Goal: Task Accomplishment & Management: Manage account settings

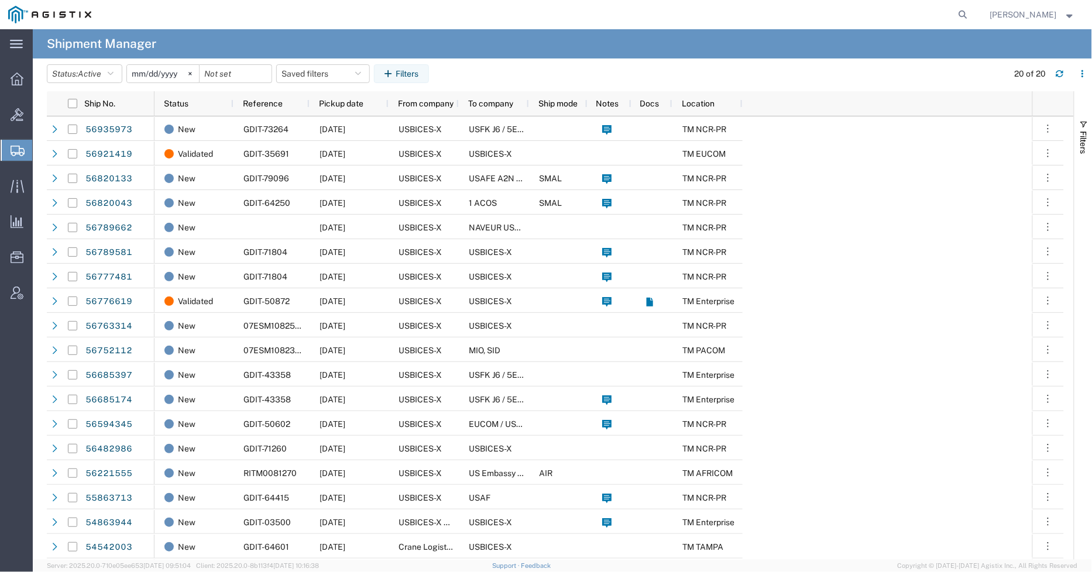
click at [973, 15] on form at bounding box center [964, 14] width 19 height 29
click at [961, 18] on agx-global-search at bounding box center [786, 14] width 375 height 29
click at [966, 15] on icon at bounding box center [963, 14] width 16 height 16
click at [850, 25] on input "search" at bounding box center [777, 15] width 356 height 28
paste input "57008259"
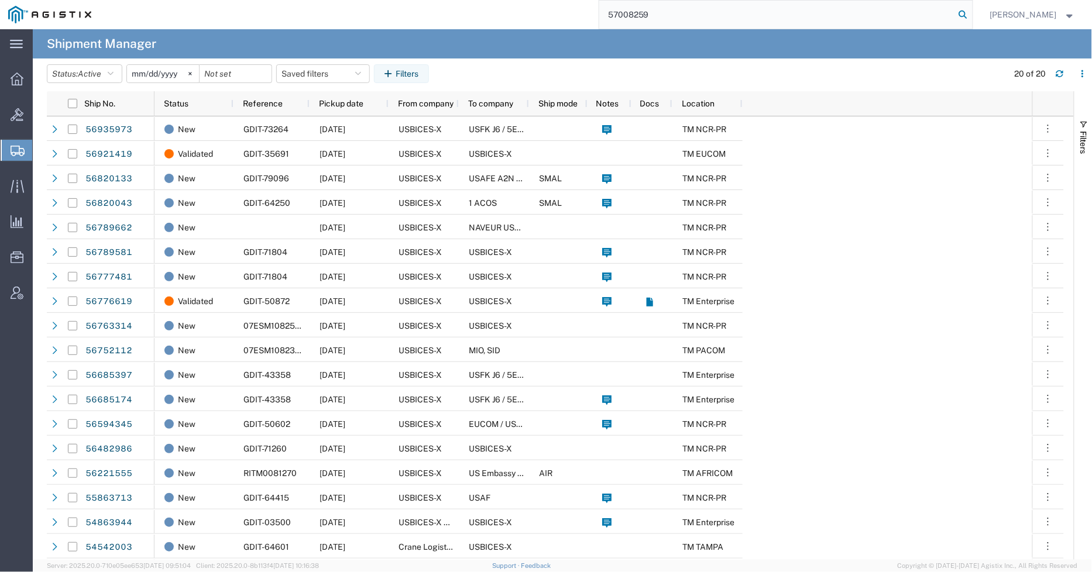
type input "57008259"
click at [972, 16] on icon at bounding box center [963, 14] width 16 height 16
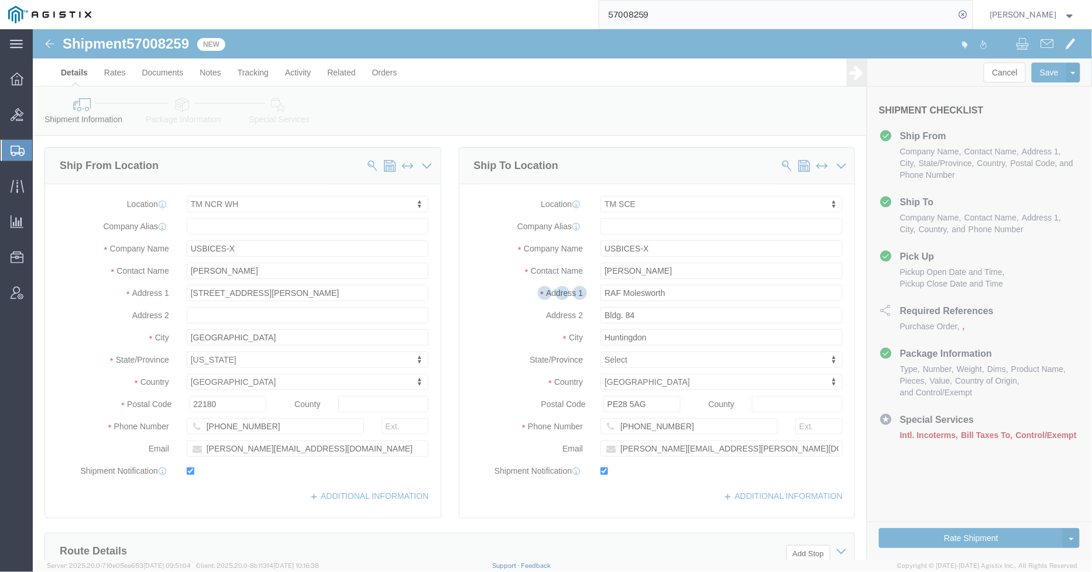
select select "69651"
select select "34240"
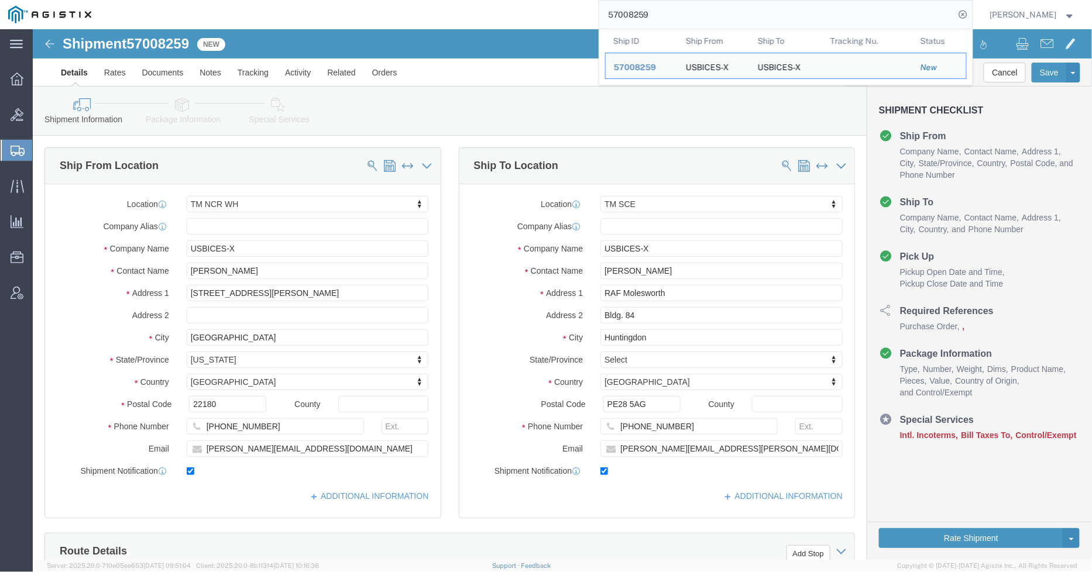
click icon
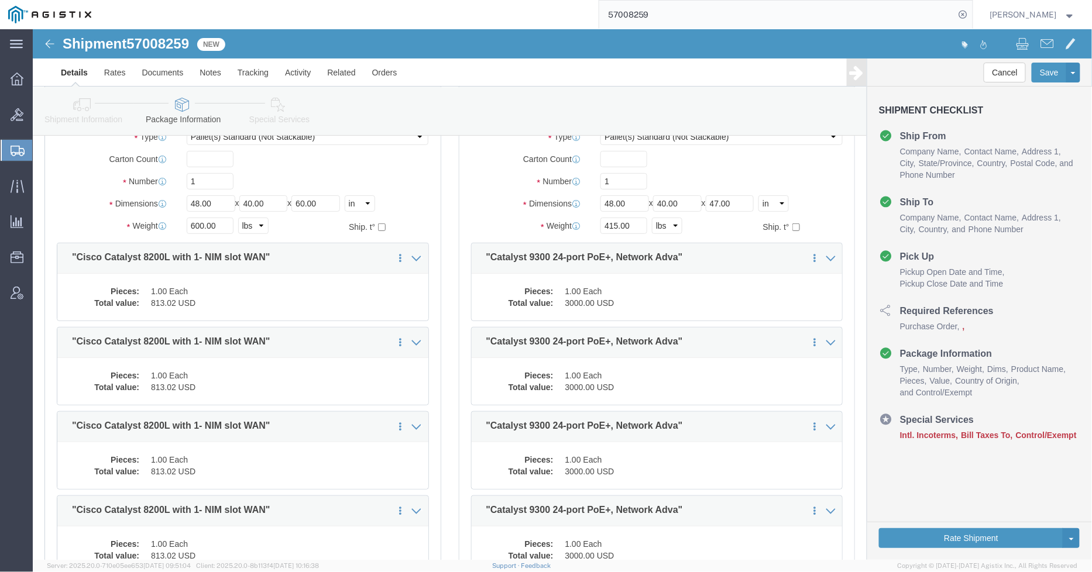
scroll to position [65, 0]
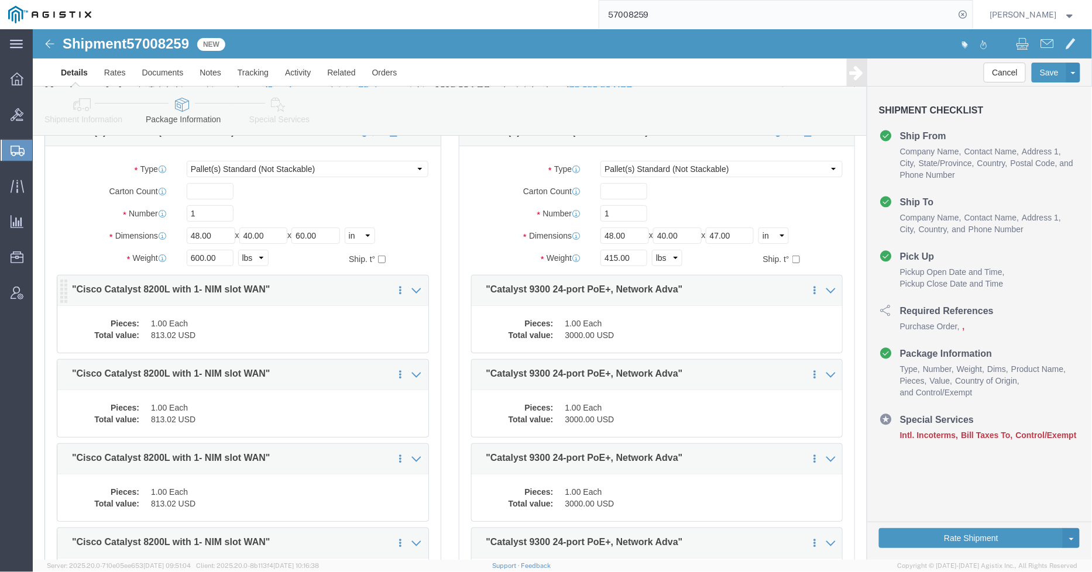
click dd "1.00 Each"
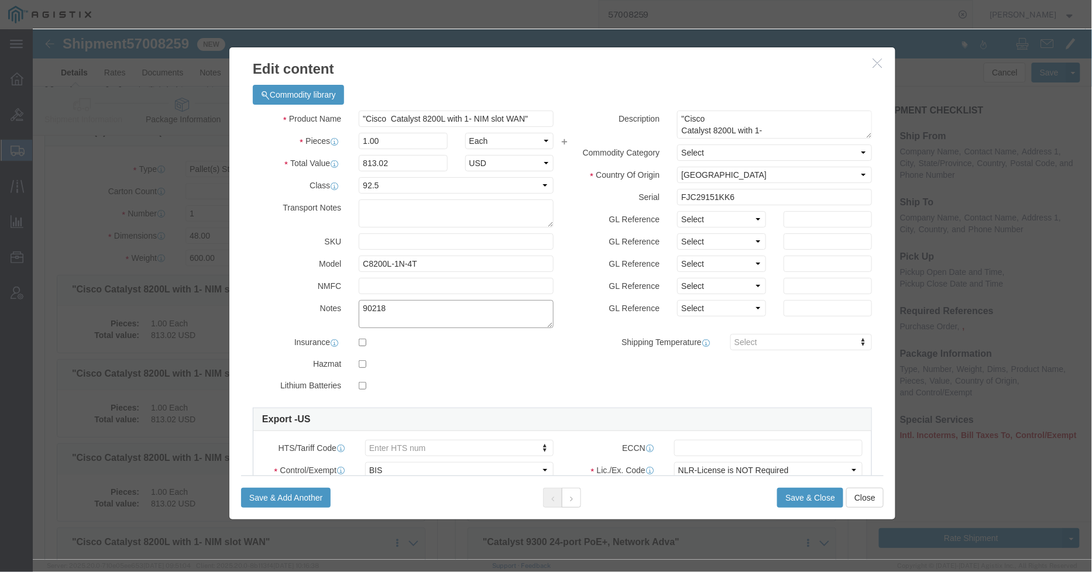
click textarea "90218"
type textarea "Asset Tag: 090218"
click button "Save & Close"
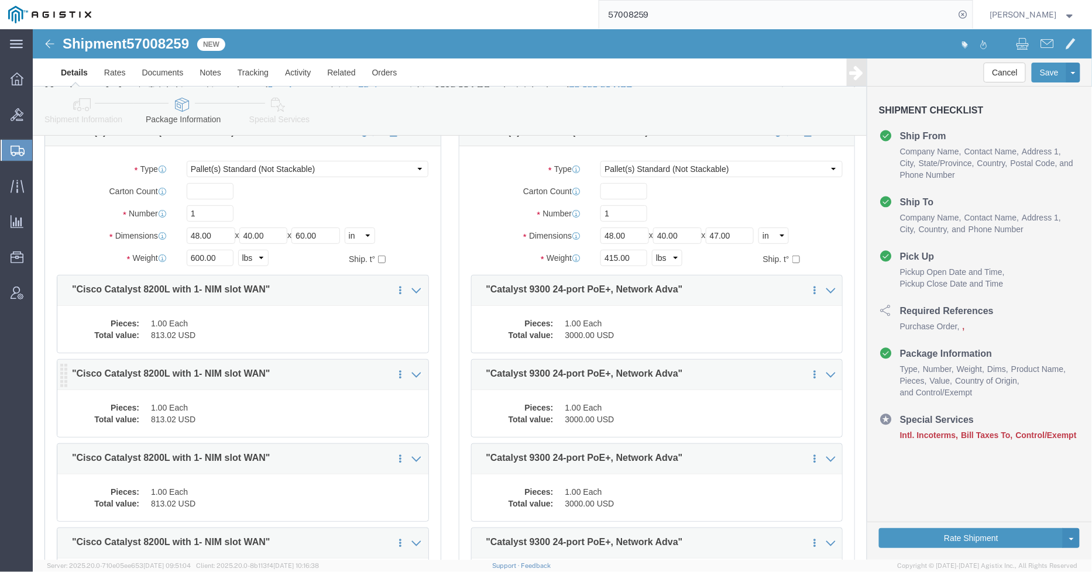
click dd "813.02 USD"
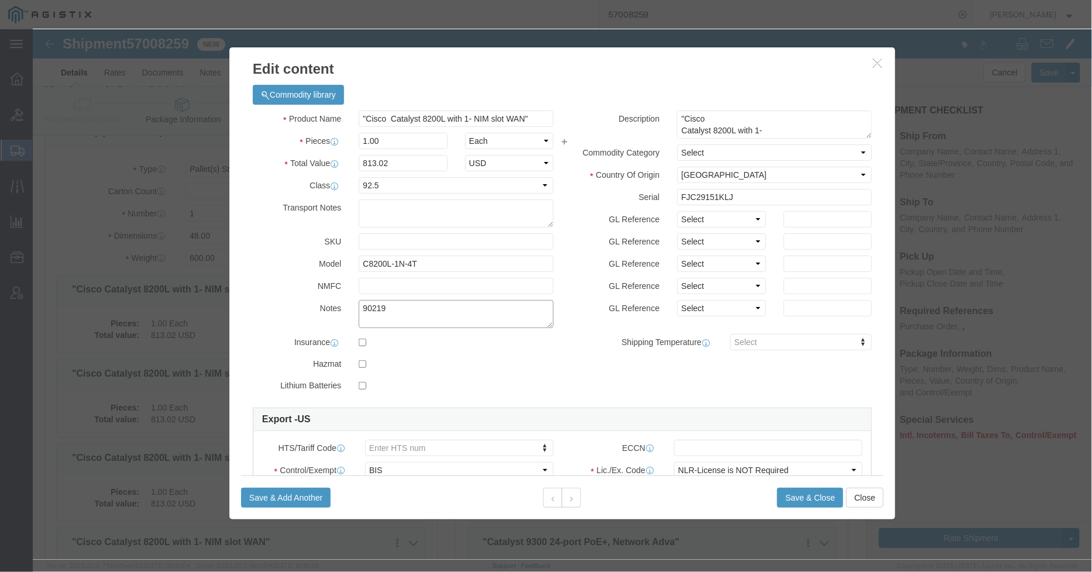
click textarea "90219"
type textarea "Asset Tag: 090219"
click button
click textarea "90220"
type textarea "Asset Tag: 090220"
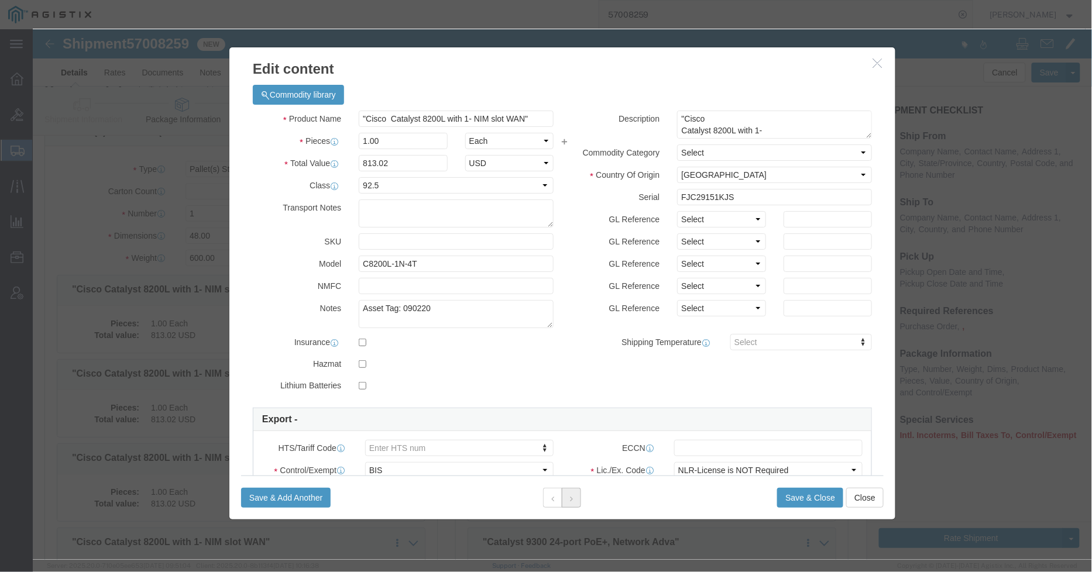
click button
click textarea "90221"
type textarea "Asset Tag: 090221"
click icon
click textarea "90222"
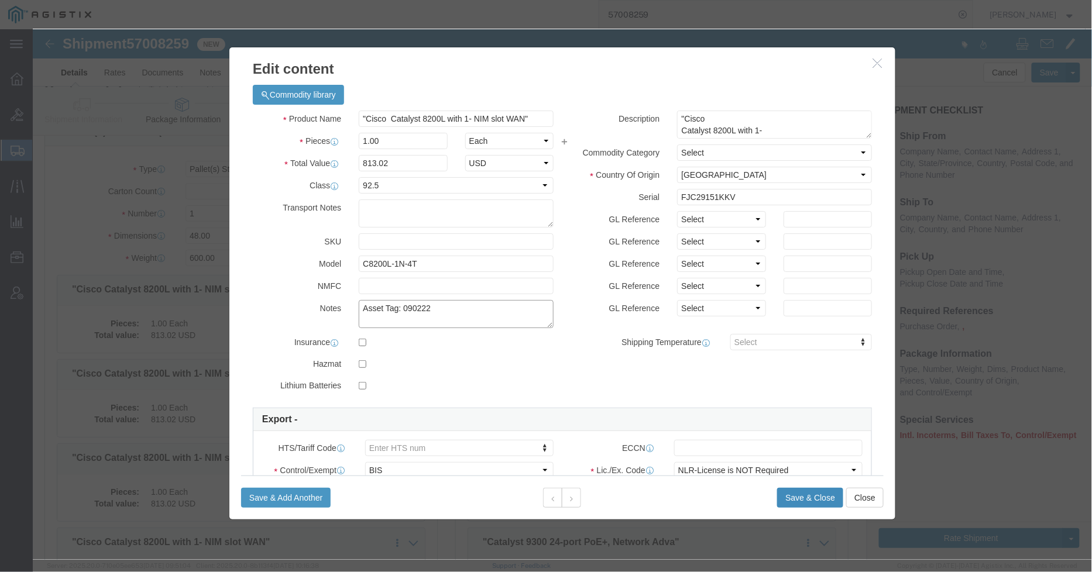
type textarea "Asset Tag: 090222"
click button "Save & Close"
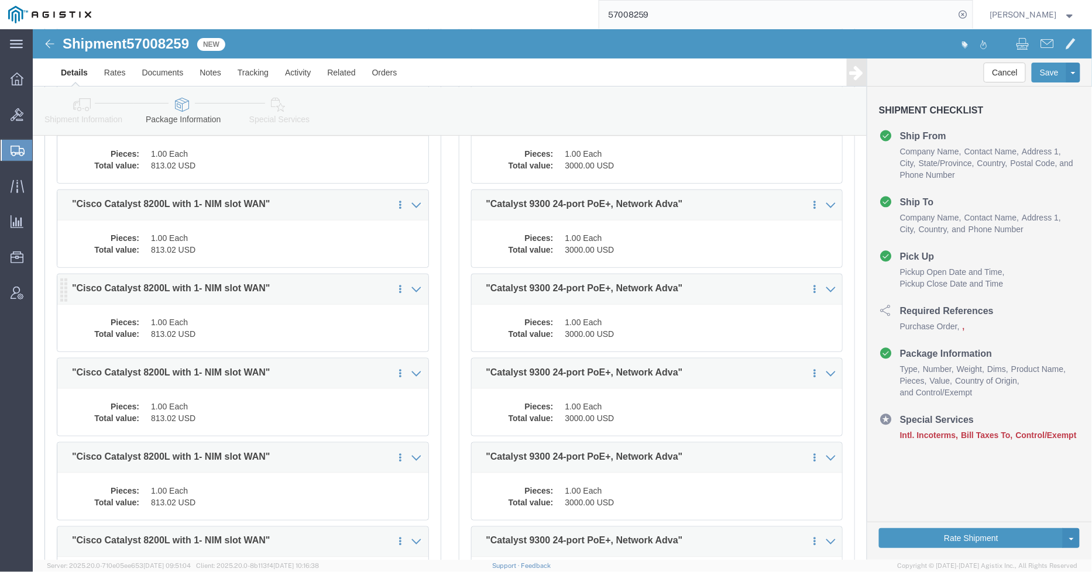
scroll to position [325, 0]
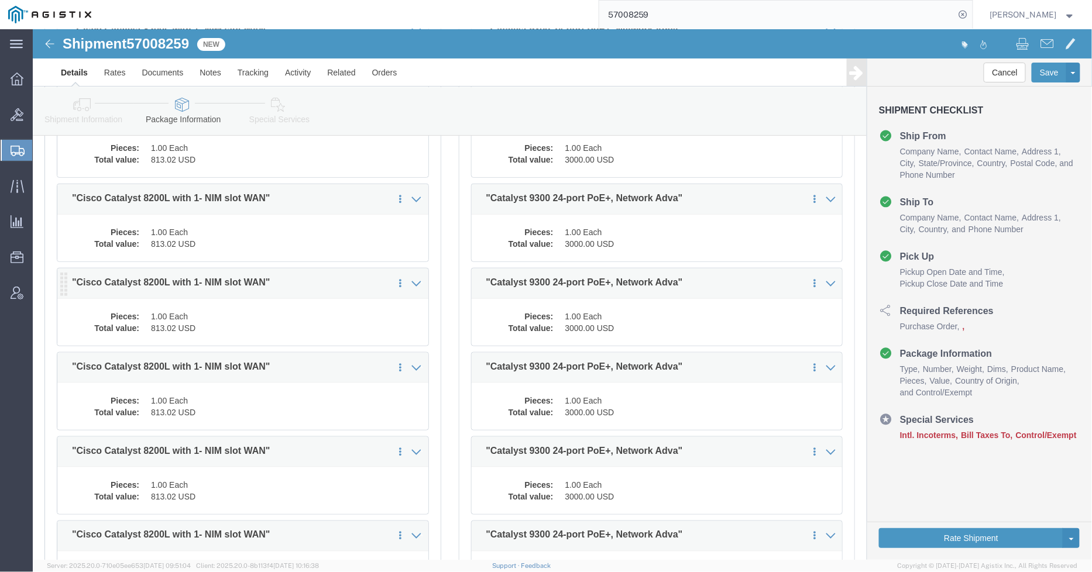
click dd "813.02 USD"
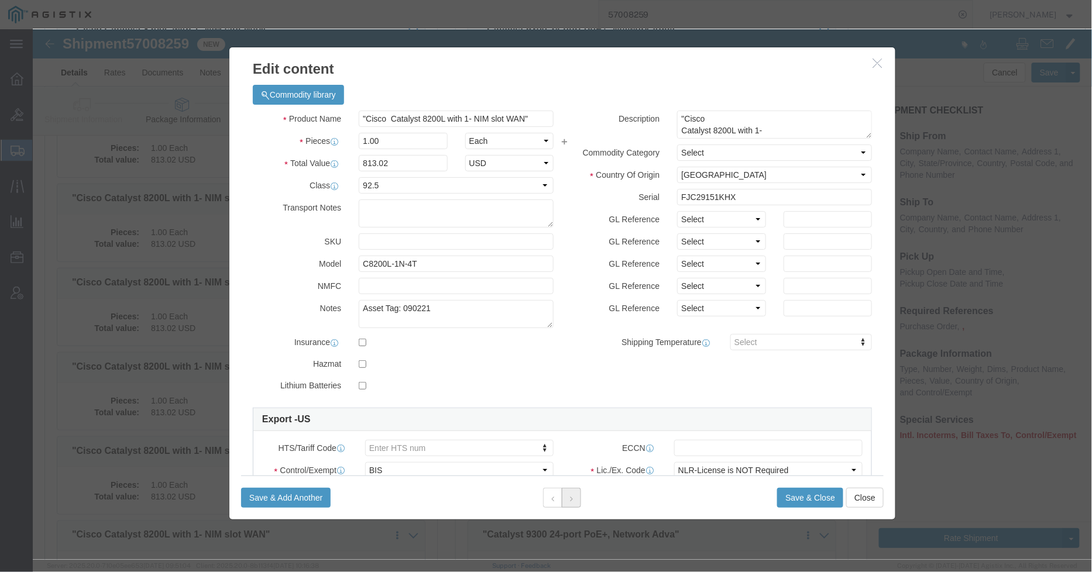
click button
click div "90223"
click textarea "90223"
type textarea "Asset Tag: 090223"
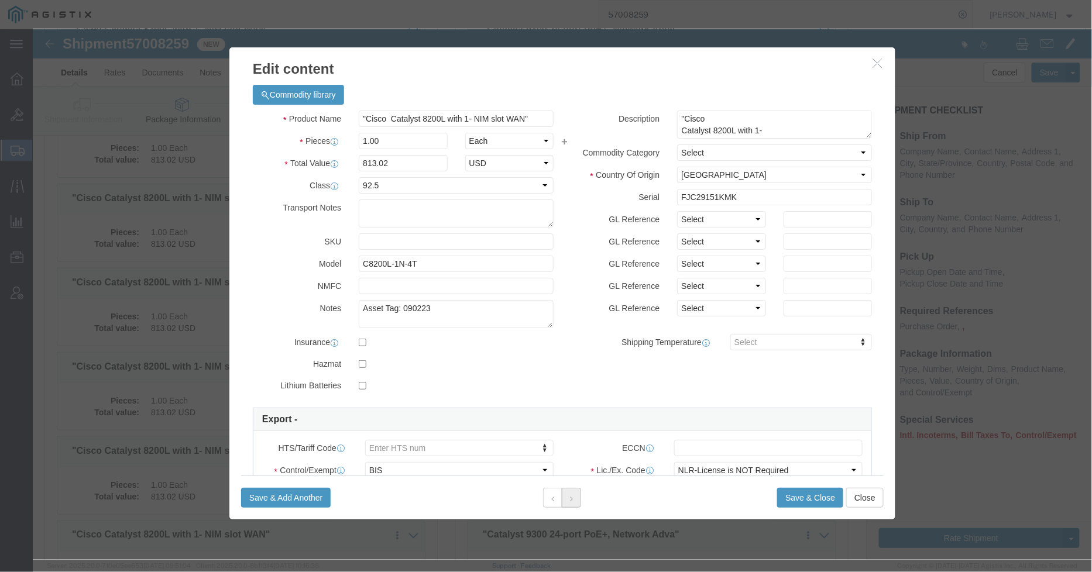
click button
click textarea "90224"
type textarea "Asset Tag: 090224"
click button
click textarea "90225"
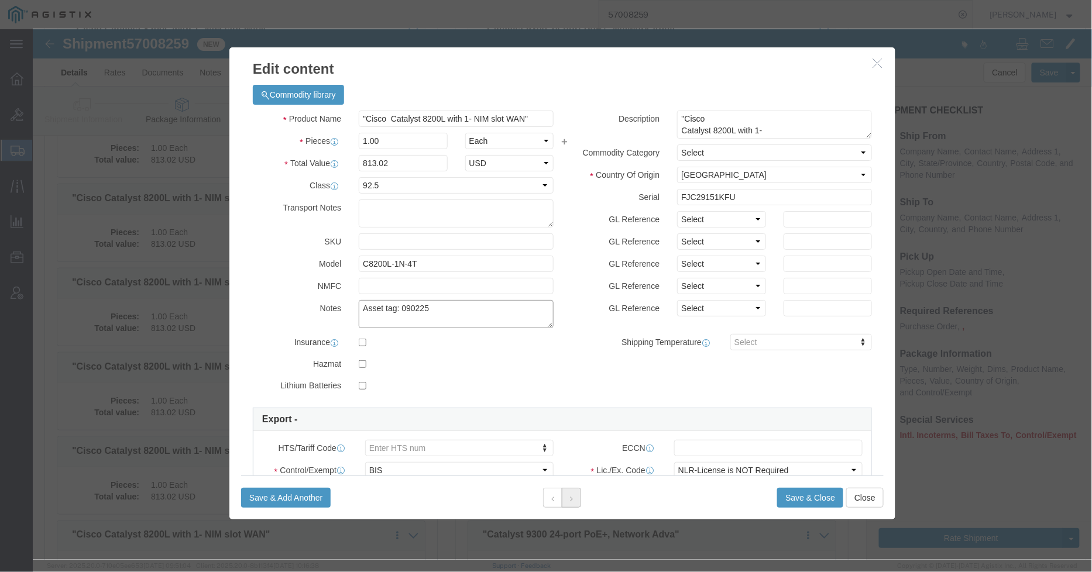
type textarea "Asset tag: 090225"
click button
click textarea "90226"
type textarea "Asset Tag: 090226"
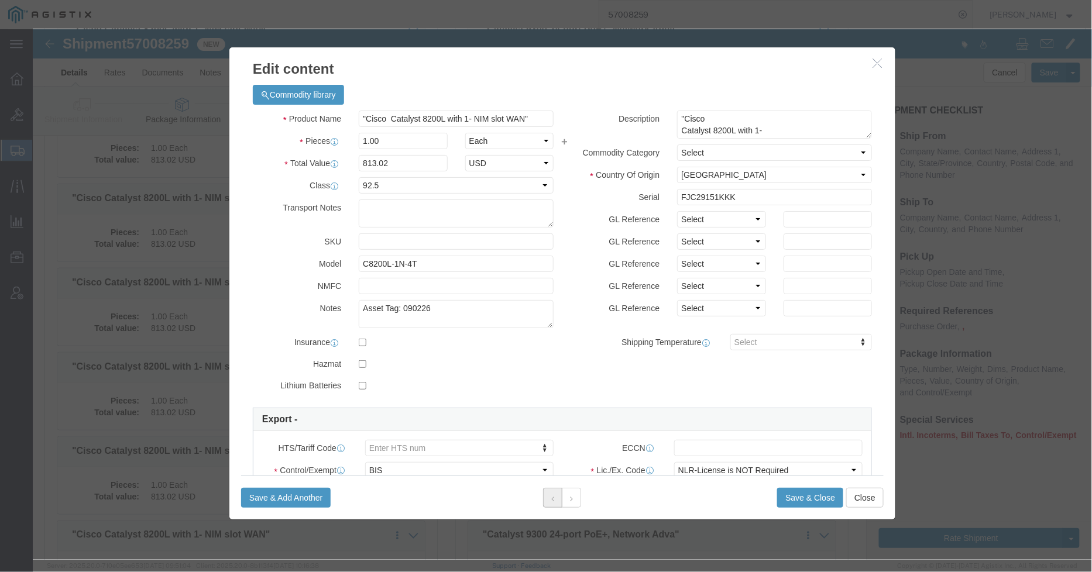
click button
click textarea "90227"
type textarea "Asset Tag: 090227"
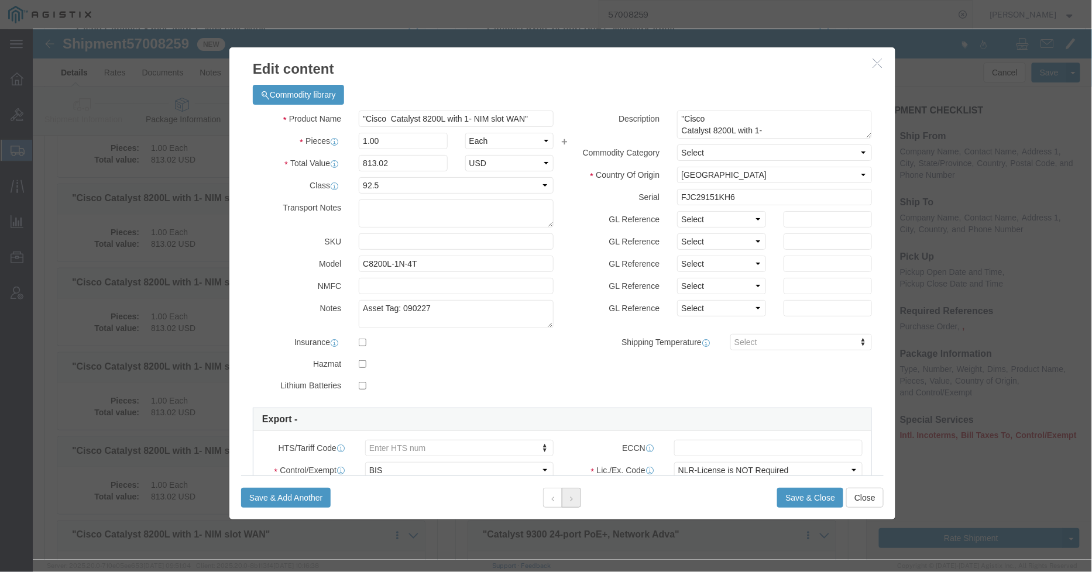
click button
click textarea "90228"
type textarea "Asset Tag: 090228"
click button
click textarea "90229"
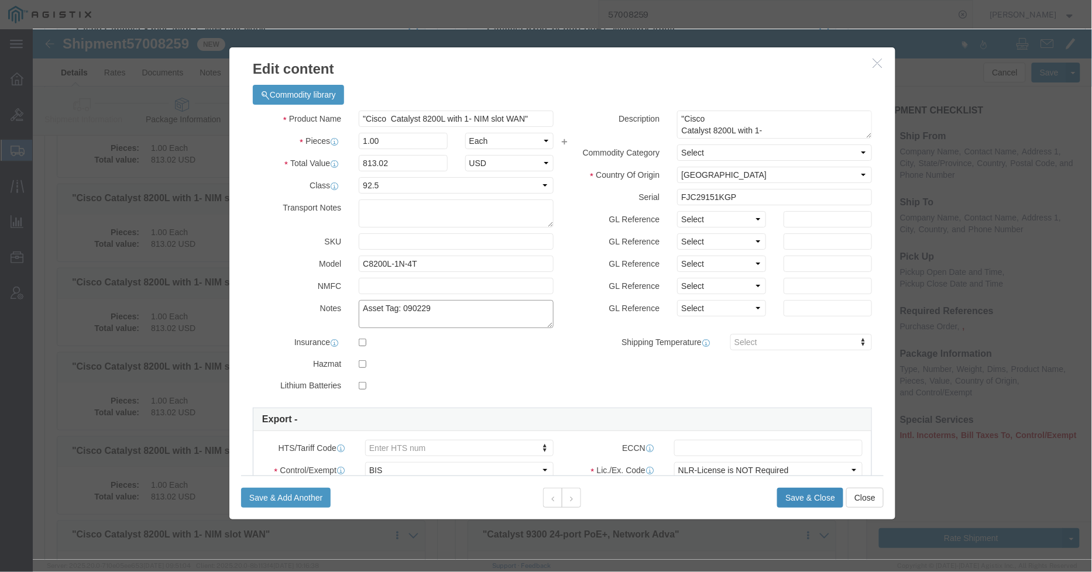
type textarea "Asset Tag: 090229"
click button "Save & Close"
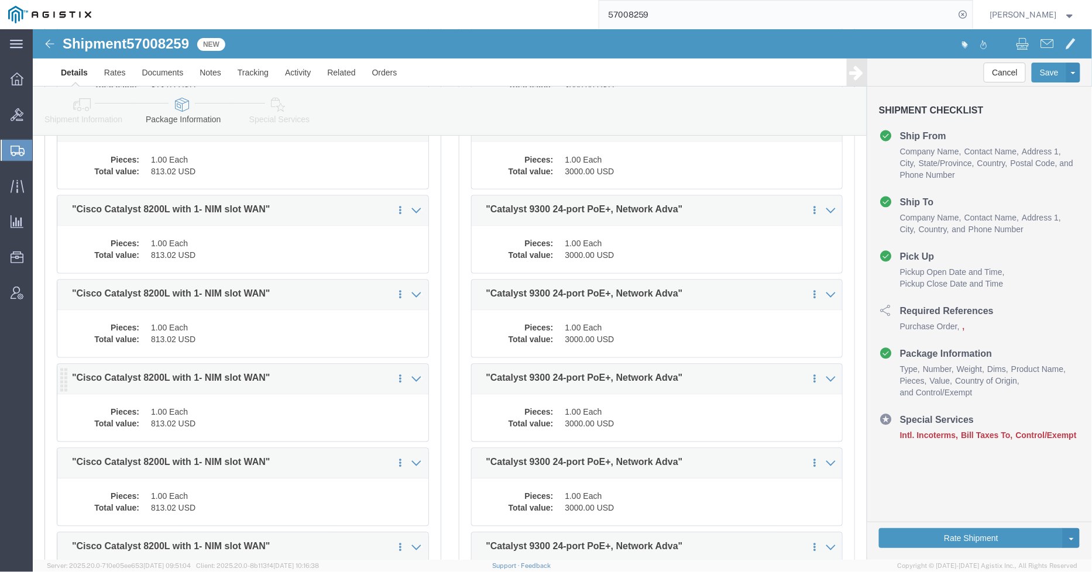
scroll to position [975, 0]
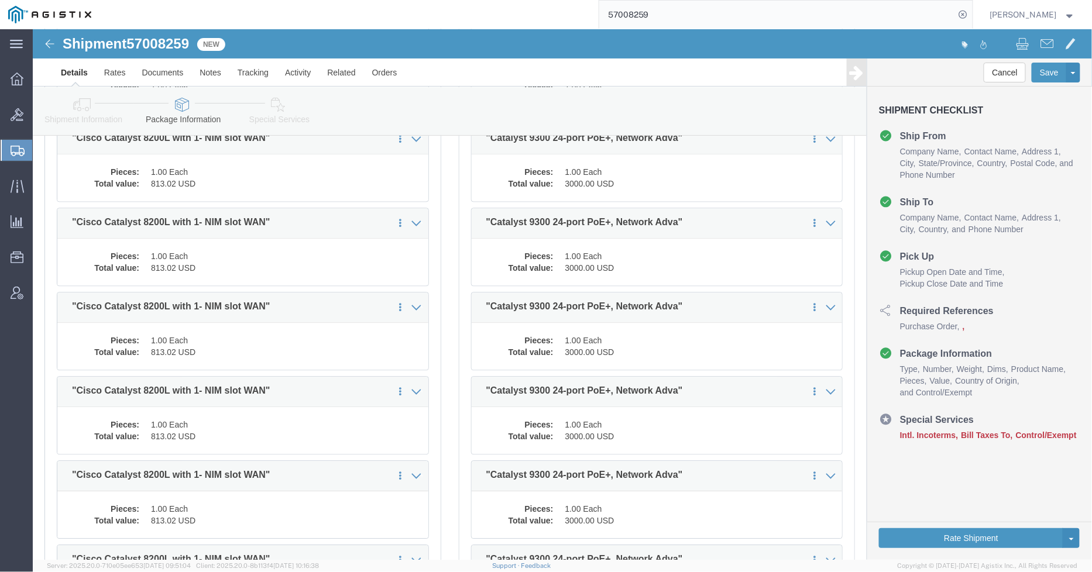
click dd "813.02 USD"
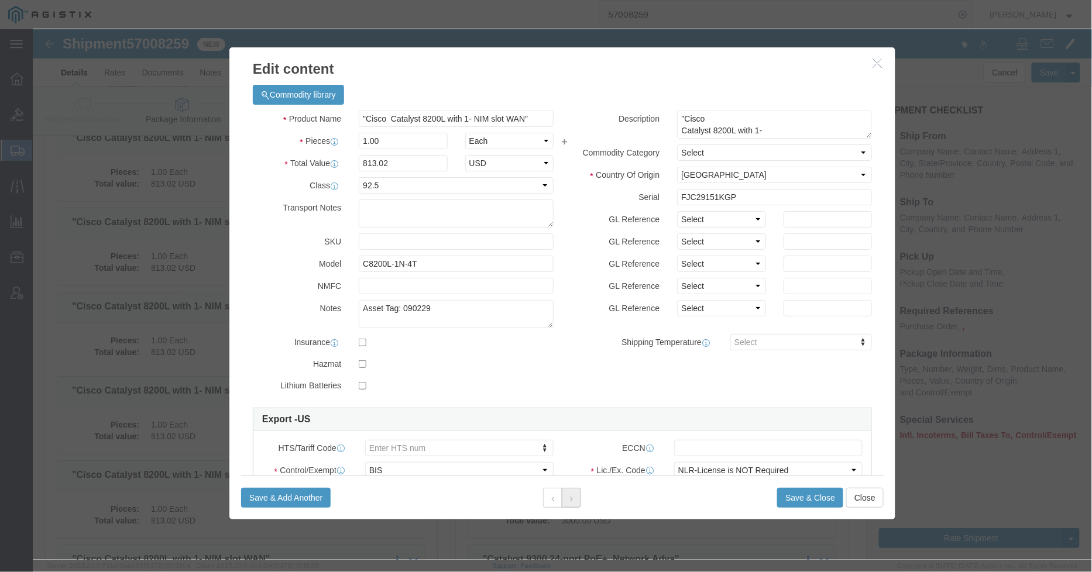
click icon
click textarea "90230"
type textarea "Asset Tag: 090230"
click button
click textarea "90231"
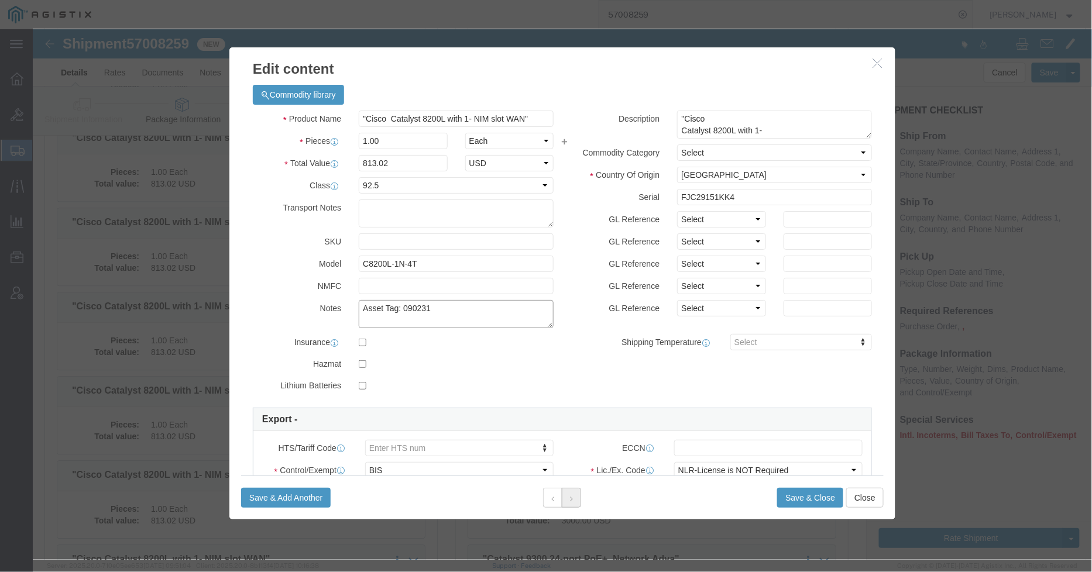
type textarea "Asset Tag: 090231"
click button
click div "90232"
click textarea "90232"
type textarea "Asset Tag: 090232"
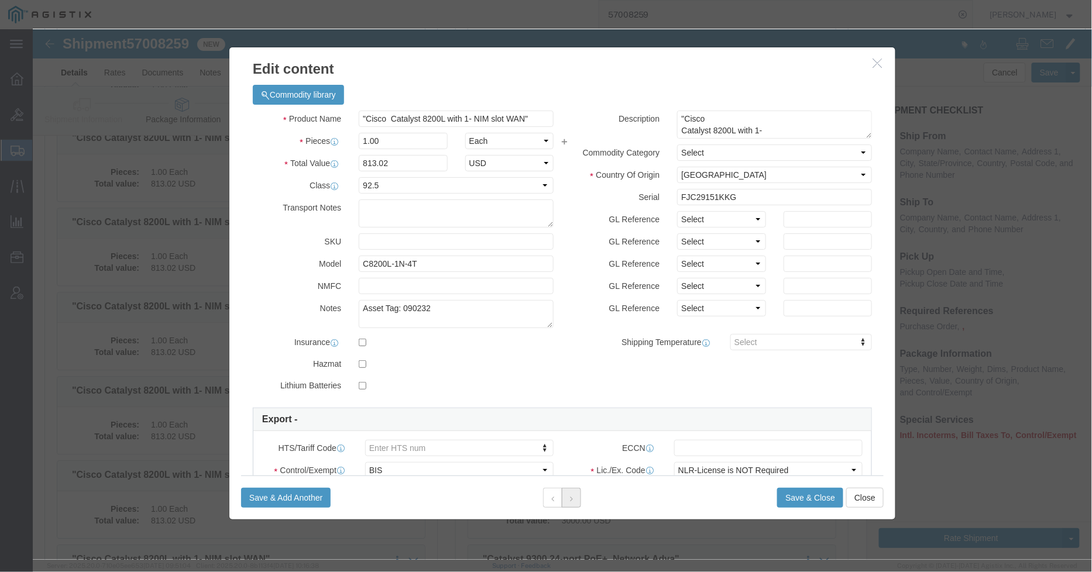
click icon
drag, startPoint x: 322, startPoint y: 275, endPoint x: 322, endPoint y: 284, distance: 9.4
click textarea "90233"
type textarea "Asset Tag: 090233"
click button
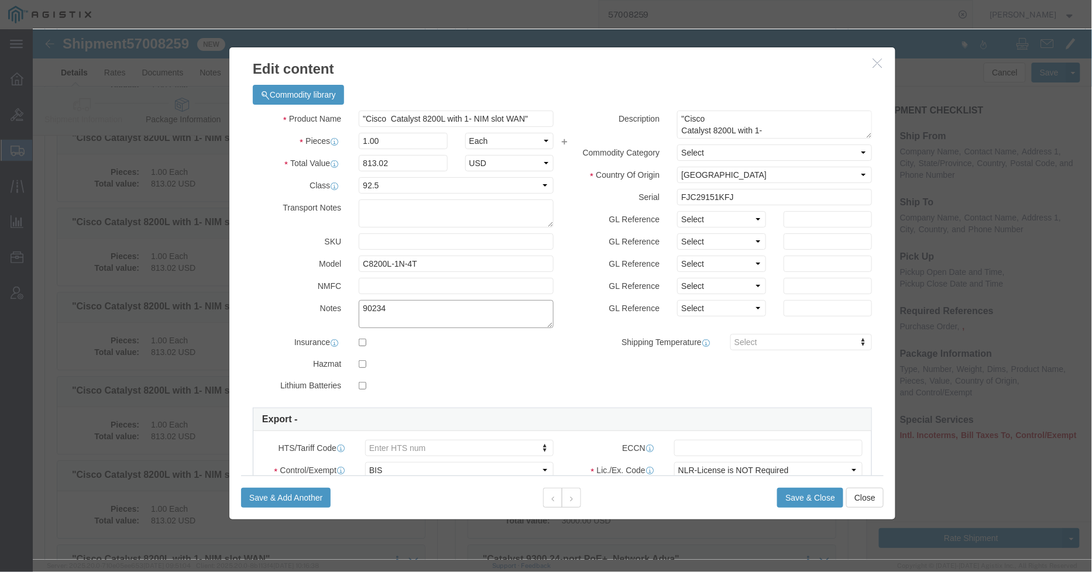
click textarea "90234"
type textarea "Asset Tag: 090234"
click button
click textarea "90235"
type textarea "Asset Tag: 090235"
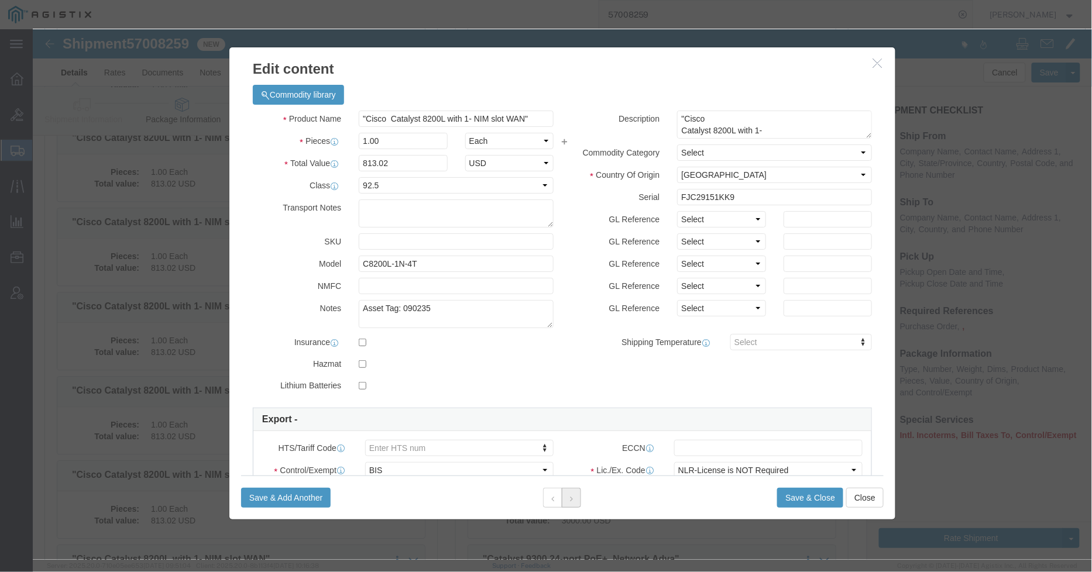
click button
click textarea "90236"
type textarea "Asset Tag: 090236"
click icon
click textarea "90237"
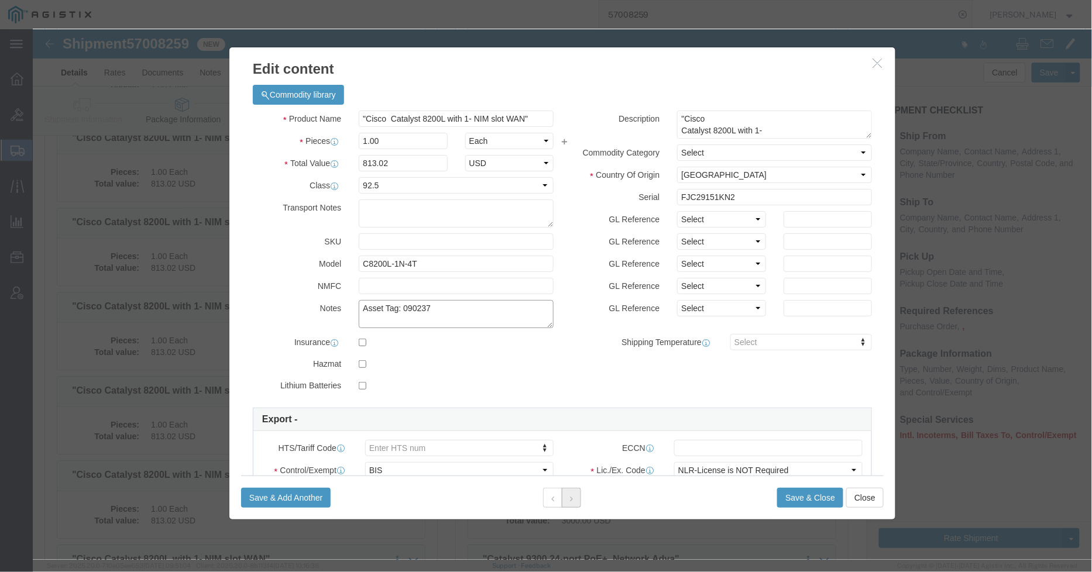
type textarea "Asset Tag: 090237"
click icon
click textarea "90238"
type textarea "Asset Tag: 090238"
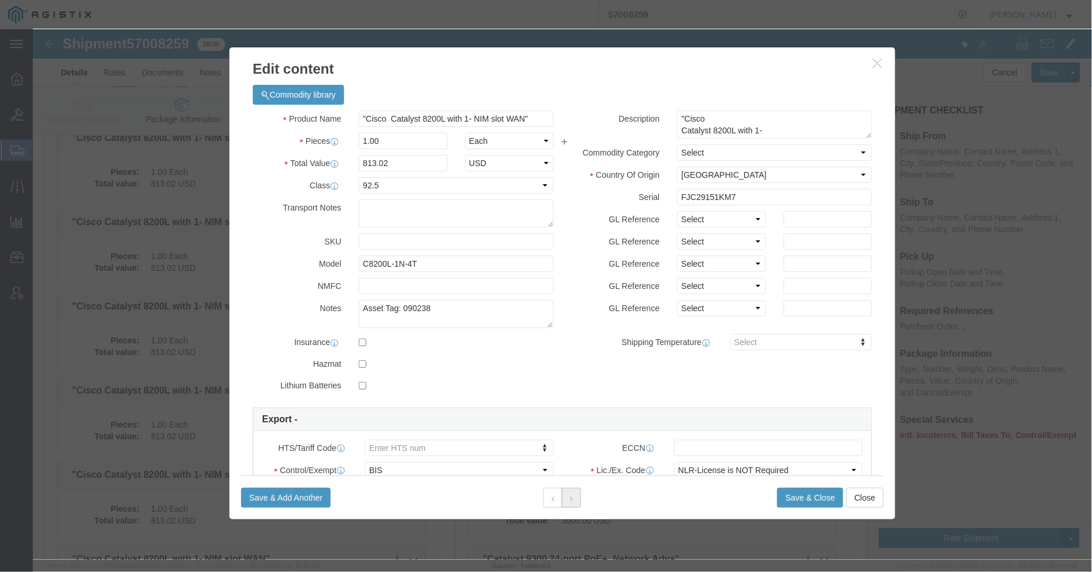
click button
click textarea "90239"
type textarea "Asset Tag: 090239"
click div
click button
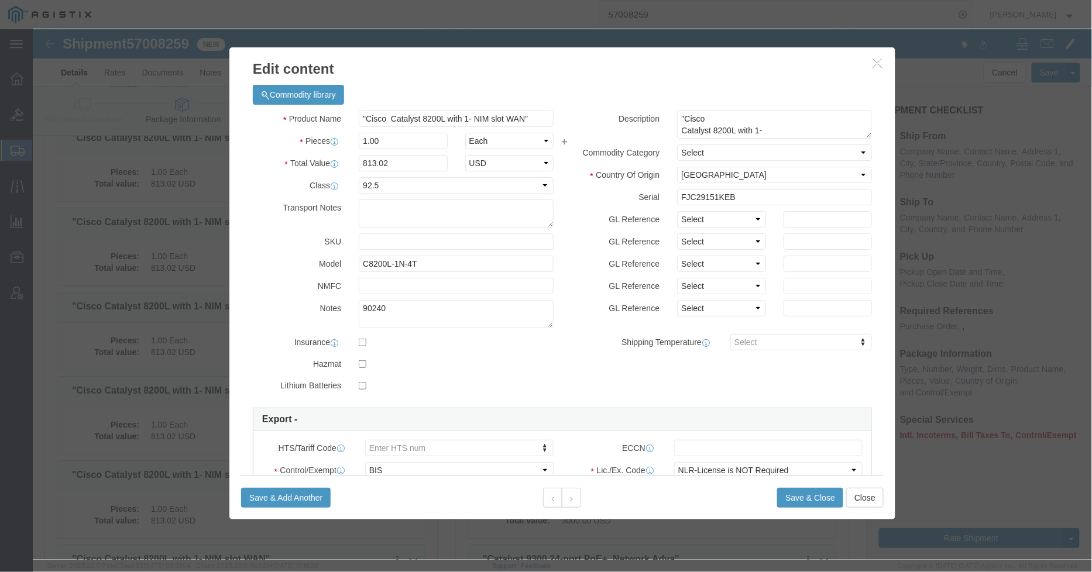
click div
click textarea "90240"
type textarea "Asset Tag: 090240"
click button
click textarea "90241"
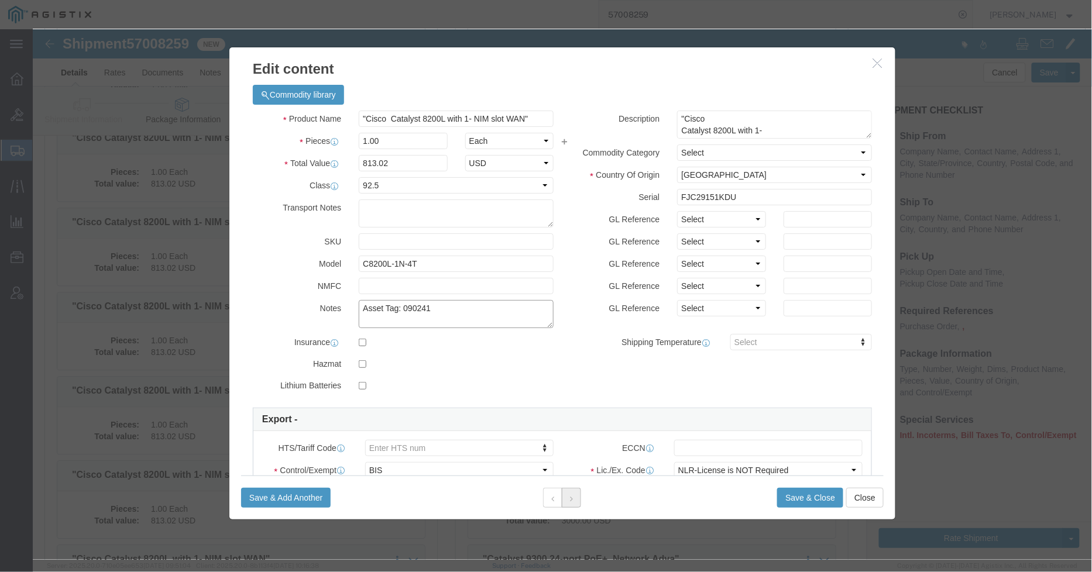
type textarea "Asset Tag: 090241"
click icon
click textarea "90242"
type textarea "Asset Tag: 090242"
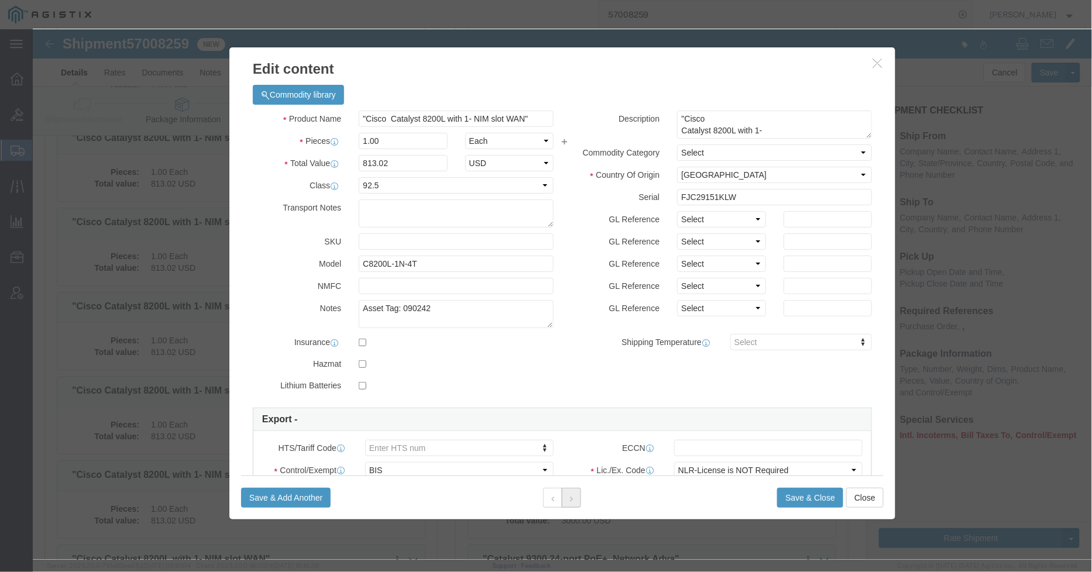
click icon
click textarea "90243"
type textarea "Asset Tag: 090243"
click button
click textarea "90244"
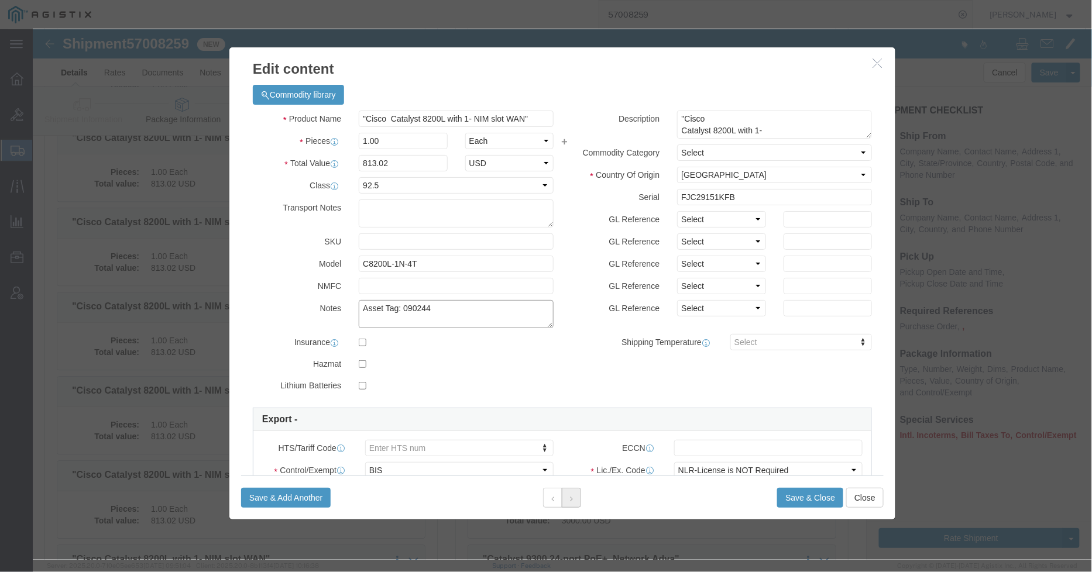
type textarea "Asset Tag: 090244"
click icon
click textarea "90245"
type textarea "Asset Tag: 090245"
click button
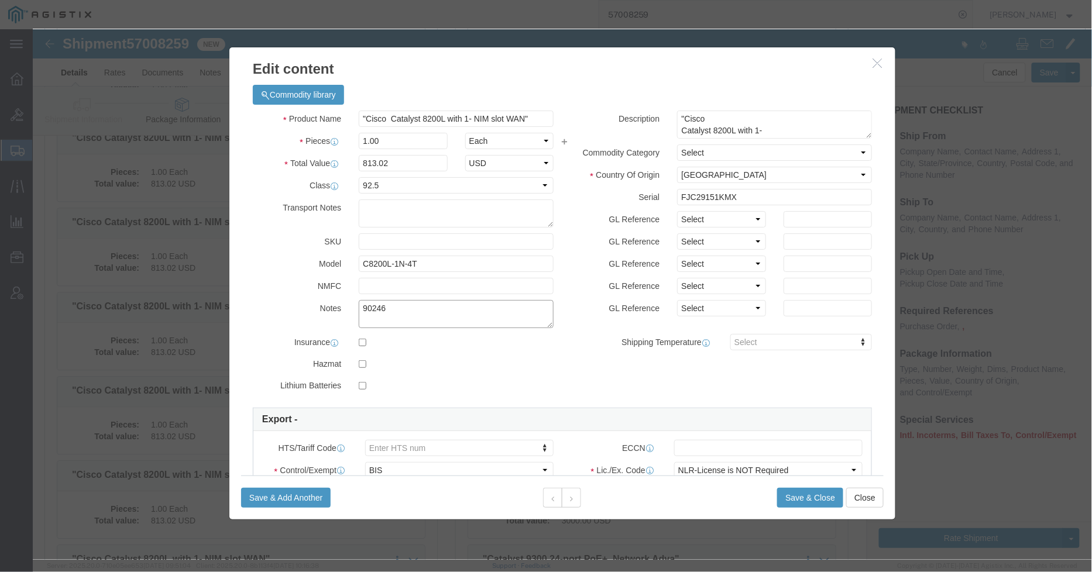
click textarea "90246"
type textarea "Asset Tag: 090246"
click icon
click textarea "90247"
type textarea "Asset Tag: 090247"
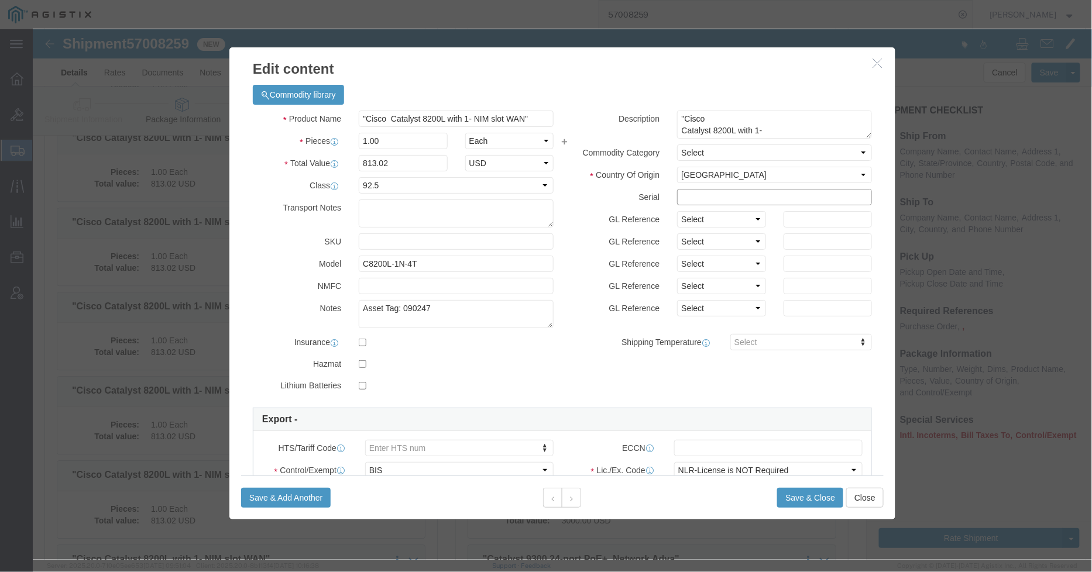
click input "text"
paste input "FJC29151KG7"
type input "FJC29151KG7"
click button "Save & Close"
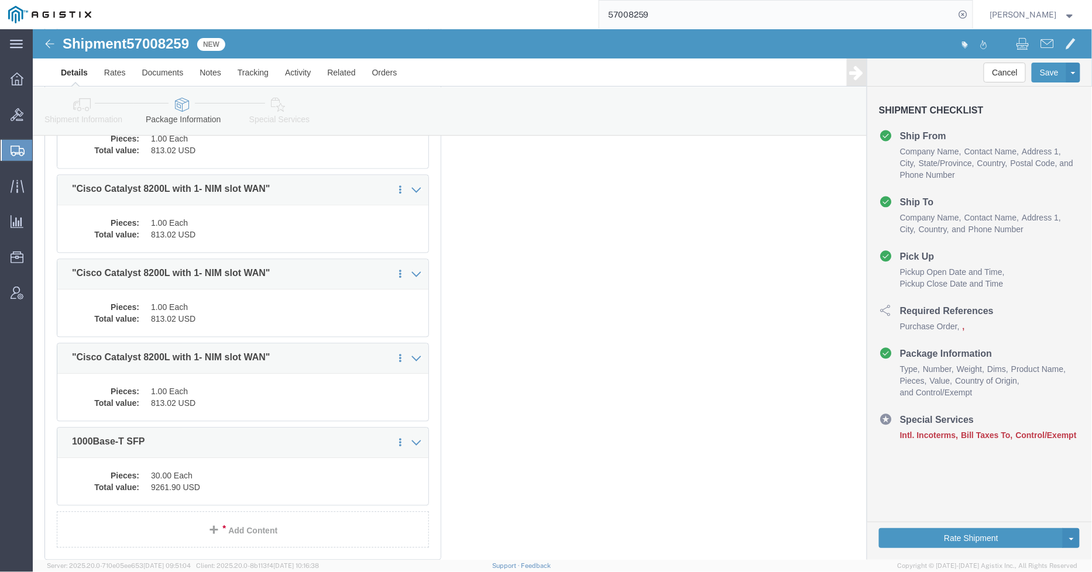
scroll to position [2527, 0]
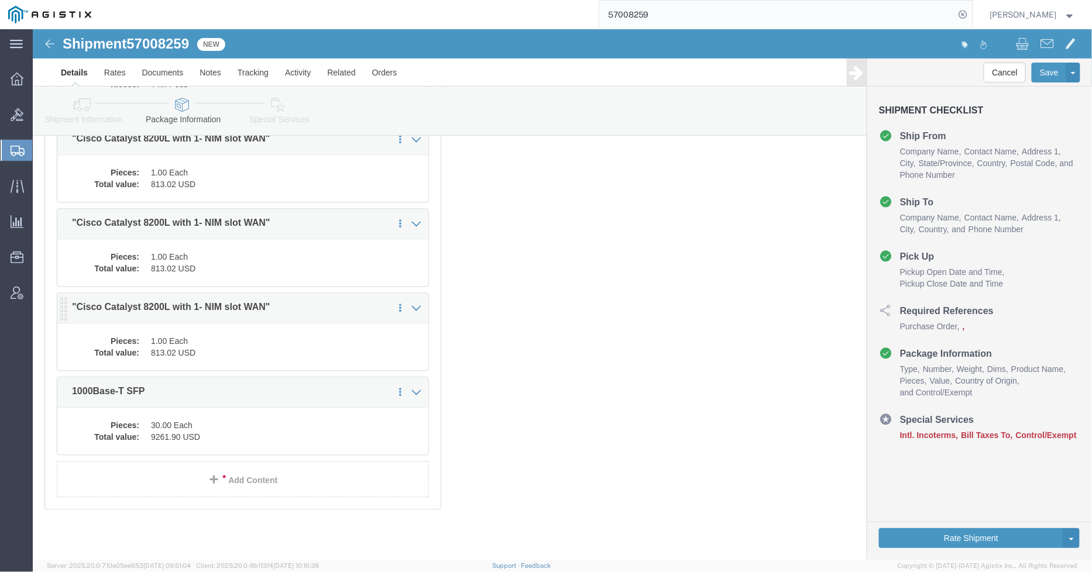
click dd "1.00 Each"
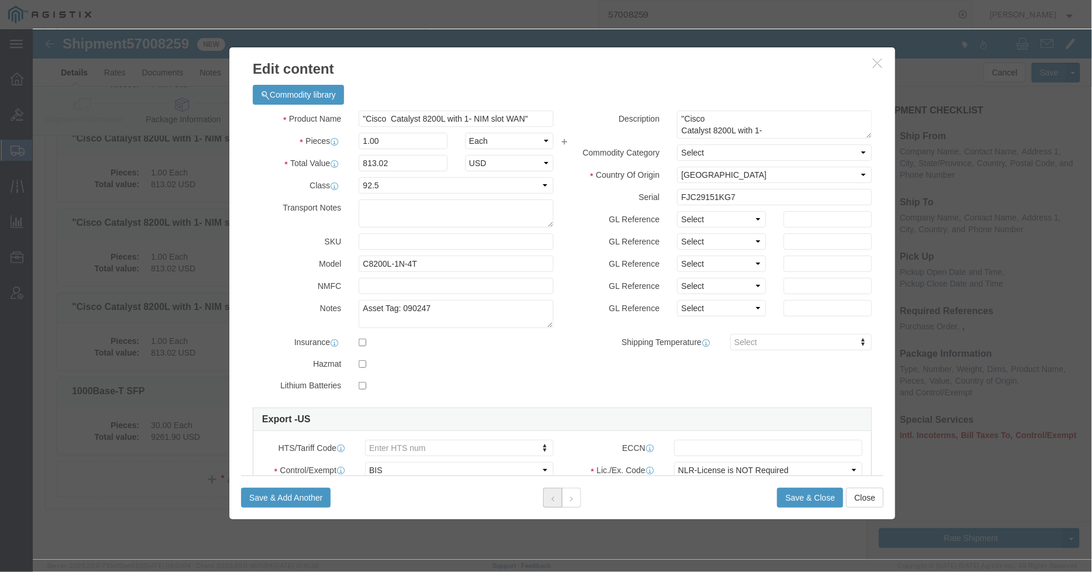
click button
click icon "button"
